Goal: Task Accomplishment & Management: Complete application form

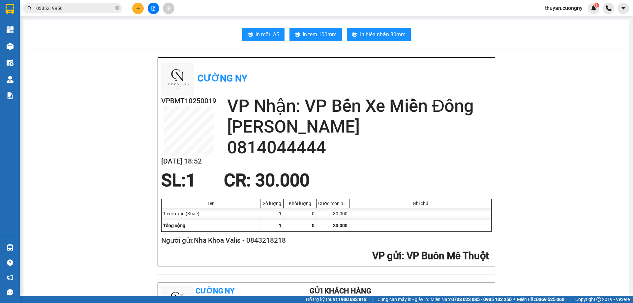
click at [118, 10] on icon "close-circle" at bounding box center [117, 8] width 4 height 4
paste input "0985313018"
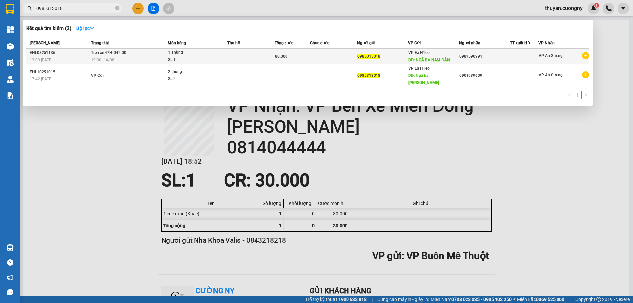
type input "0985313018"
click at [205, 54] on div "1 Thùng" at bounding box center [192, 52] width 49 height 7
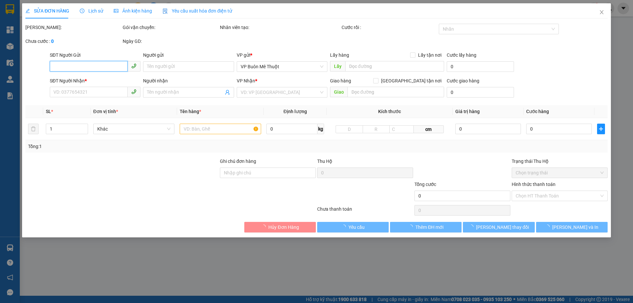
type input "0985313018"
type input "NGÃ BA NAM ĐÀN"
type input "0989590991"
type input "80.000"
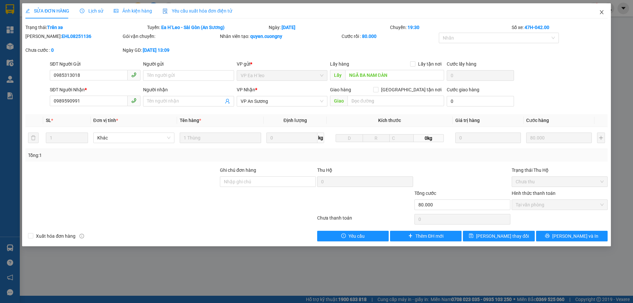
click at [602, 12] on icon "close" at bounding box center [602, 12] width 4 height 4
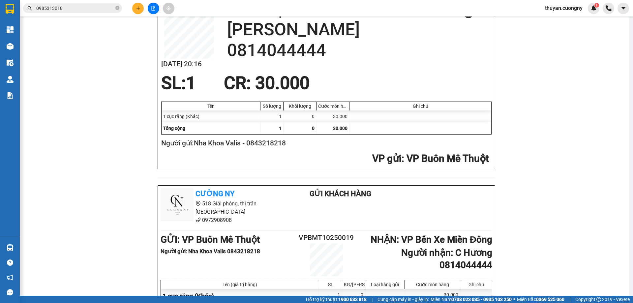
scroll to position [99, 0]
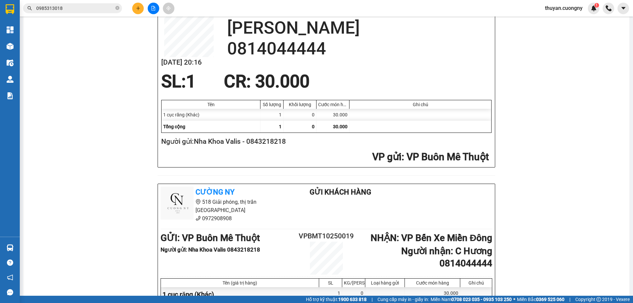
click at [83, 7] on input "0985313018" at bounding box center [75, 8] width 78 height 7
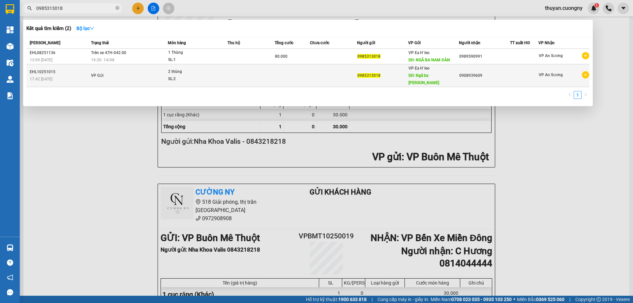
click at [208, 76] on div "SL: 2" at bounding box center [192, 79] width 49 height 7
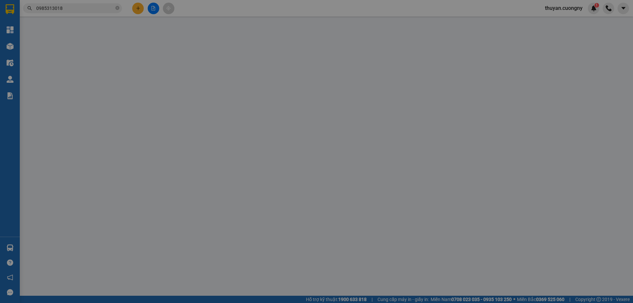
type input "0985313018"
type input "Ngã ba [GEOGRAPHIC_DATA]"
type input "0908939609"
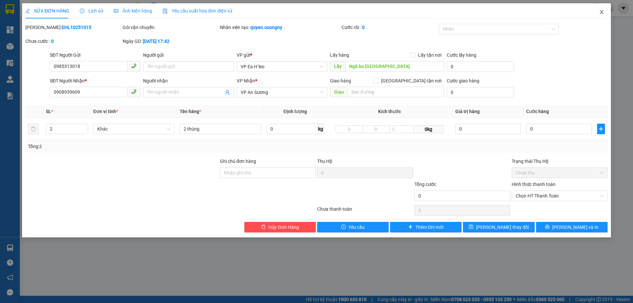
click at [602, 12] on icon "close" at bounding box center [602, 12] width 4 height 4
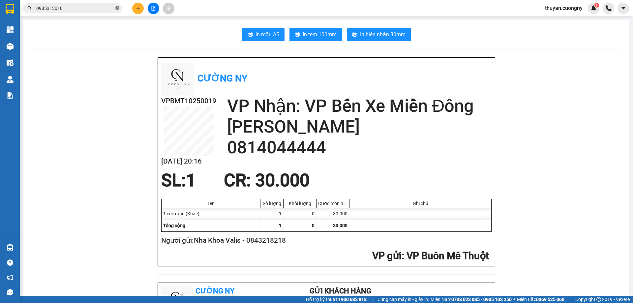
click at [118, 8] on icon "close-circle" at bounding box center [117, 8] width 4 height 4
